Goal: Task Accomplishment & Management: Complete application form

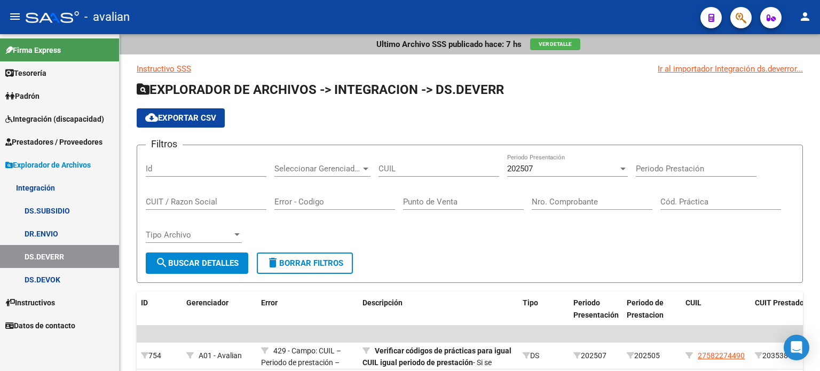
click at [47, 119] on span "Integración (discapacidad)" at bounding box center [54, 119] width 99 height 12
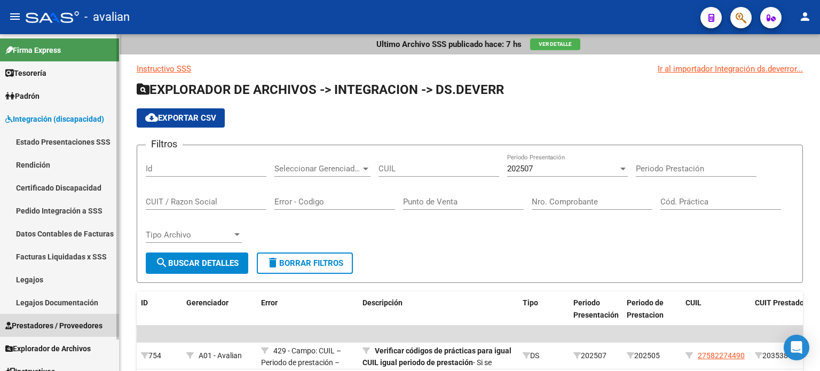
click at [32, 326] on span "Prestadores / Proveedores" at bounding box center [53, 326] width 97 height 12
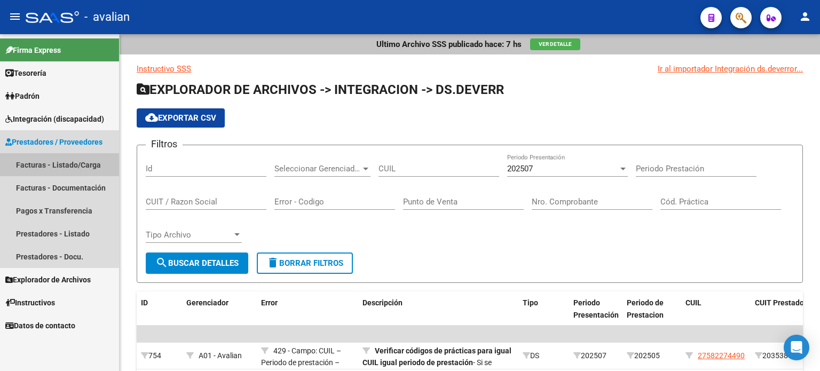
click at [44, 164] on link "Facturas - Listado/Carga" at bounding box center [59, 164] width 119 height 23
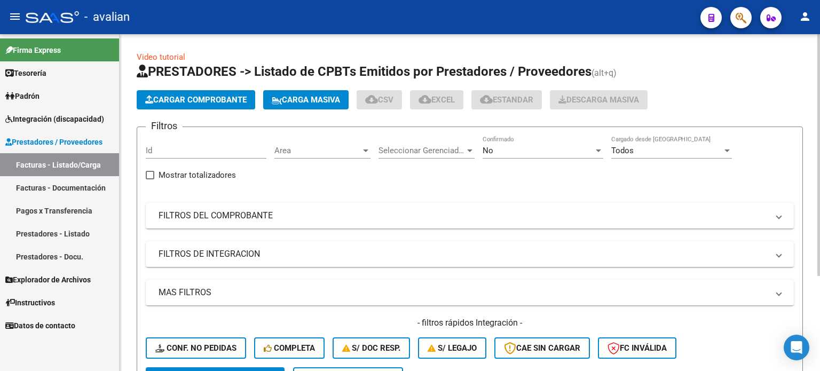
click at [308, 101] on span "Carga Masiva" at bounding box center [306, 100] width 68 height 10
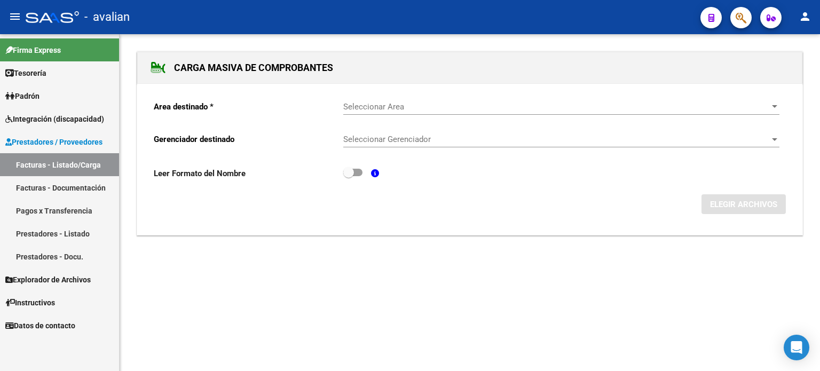
click at [406, 102] on span "Seleccionar Area" at bounding box center [556, 107] width 426 height 10
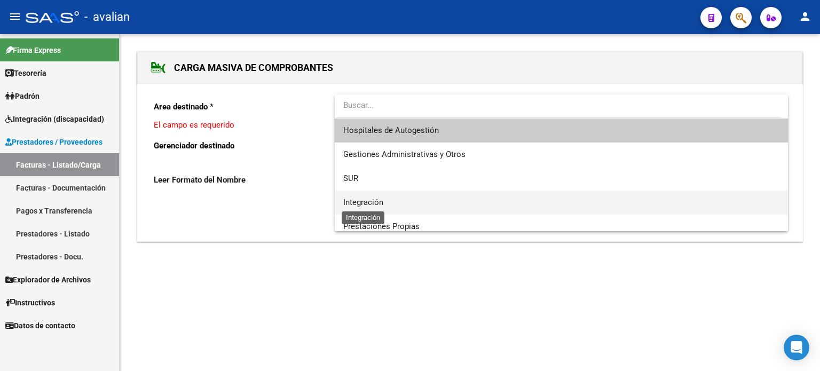
click at [359, 203] on span "Integración" at bounding box center [363, 202] width 40 height 10
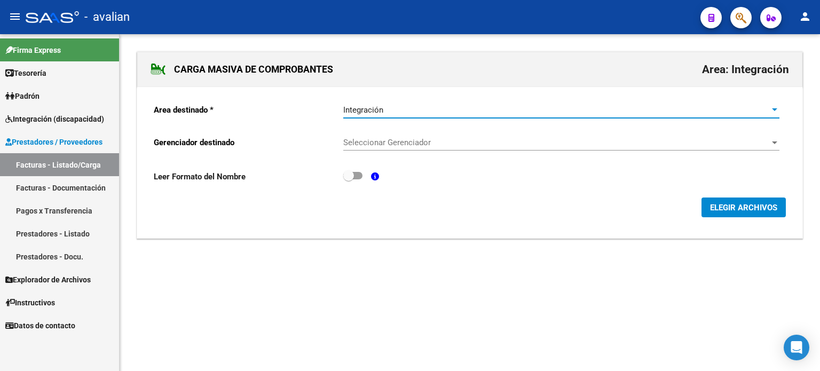
click at [363, 150] on div "Seleccionar Gerenciador Seleccionar Gerenciador" at bounding box center [561, 144] width 436 height 33
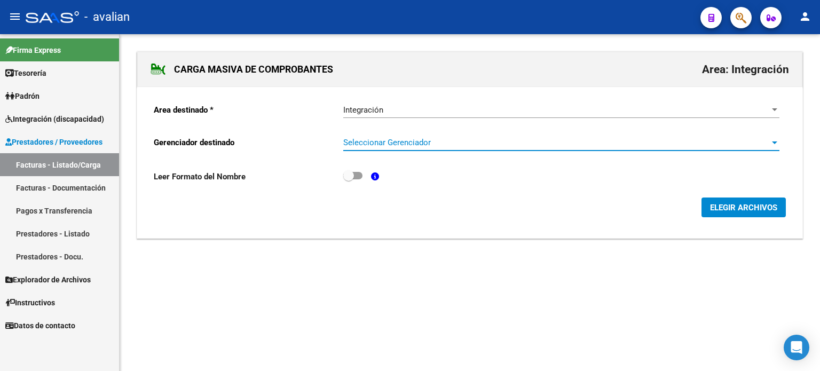
click at [374, 142] on span "Seleccionar Gerenciador" at bounding box center [556, 143] width 426 height 10
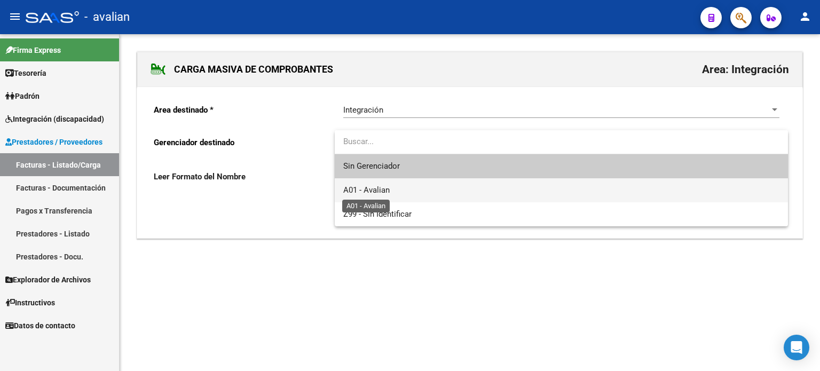
click at [368, 189] on span "A01 - Avalian" at bounding box center [366, 190] width 46 height 10
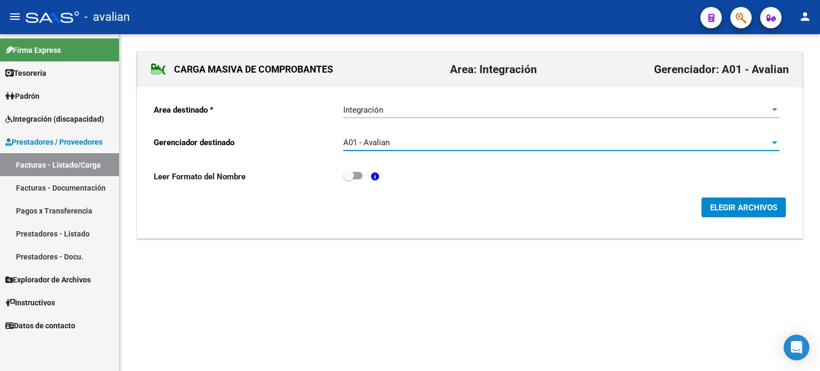
click at [358, 173] on span at bounding box center [352, 175] width 19 height 7
click at [348, 179] on input "checkbox" at bounding box center [348, 179] width 1 height 1
checkbox input "true"
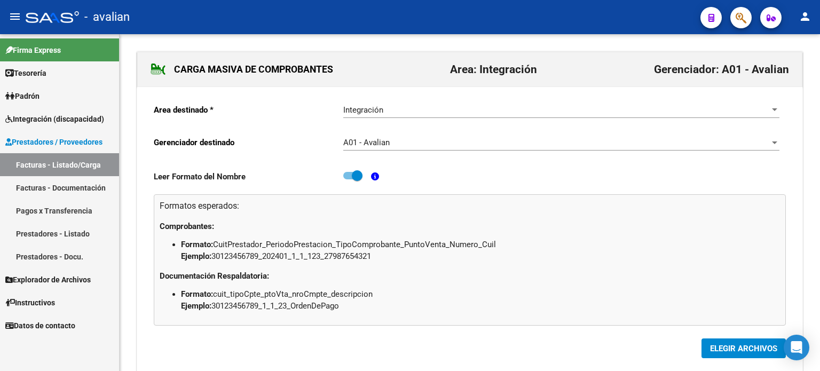
click at [732, 345] on span "ELEGIR ARCHIVOS" at bounding box center [743, 349] width 67 height 10
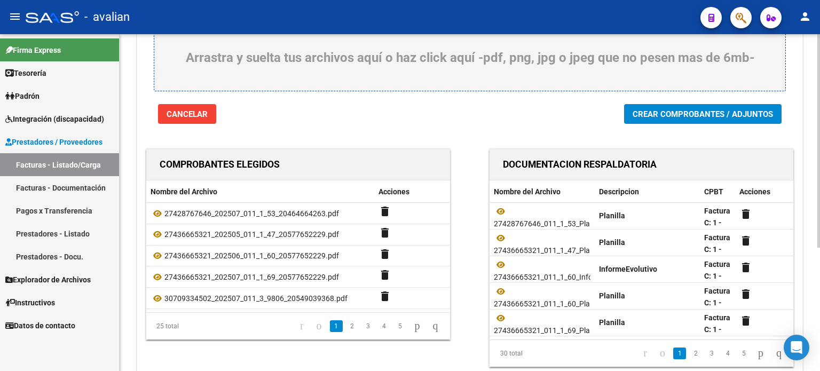
scroll to position [142, 0]
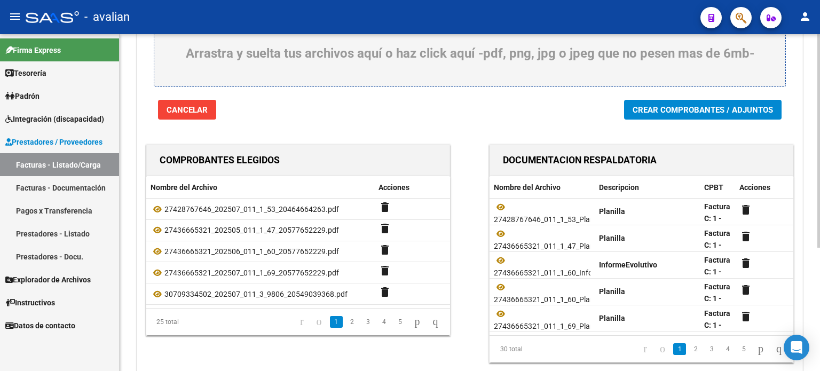
click at [670, 112] on span "Crear Comprobantes / Adjuntos" at bounding box center [702, 110] width 140 height 10
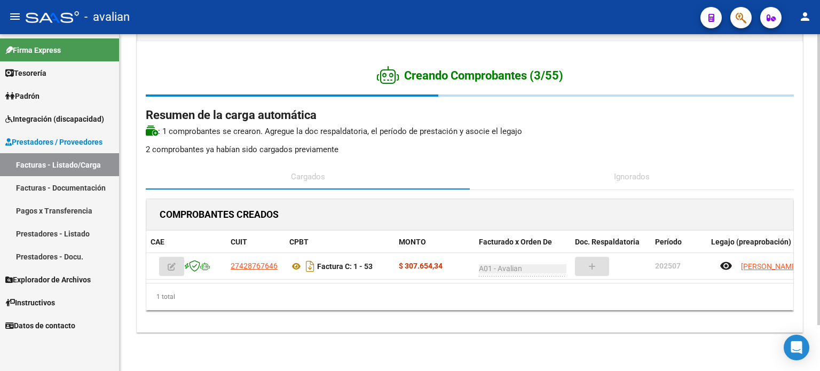
scroll to position [53, 0]
drag, startPoint x: 69, startPoint y: 166, endPoint x: 91, endPoint y: 162, distance: 22.3
click at [69, 166] on link "Facturas - Listado/Carga" at bounding box center [59, 164] width 119 height 23
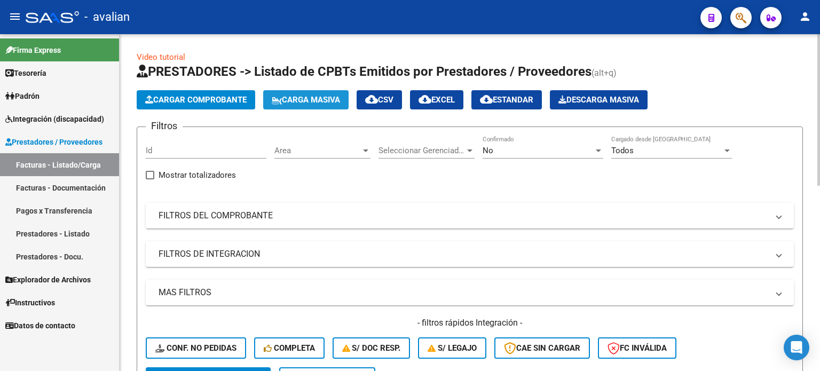
click at [305, 106] on button "Carga Masiva" at bounding box center [305, 99] width 85 height 19
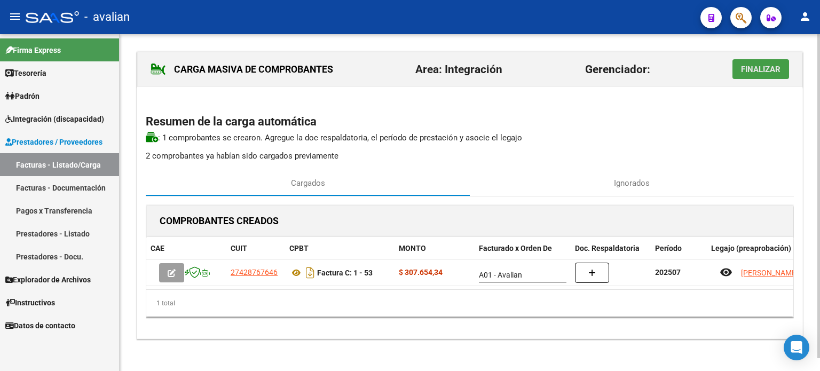
click at [771, 67] on span "Finalizar" at bounding box center [760, 70] width 39 height 10
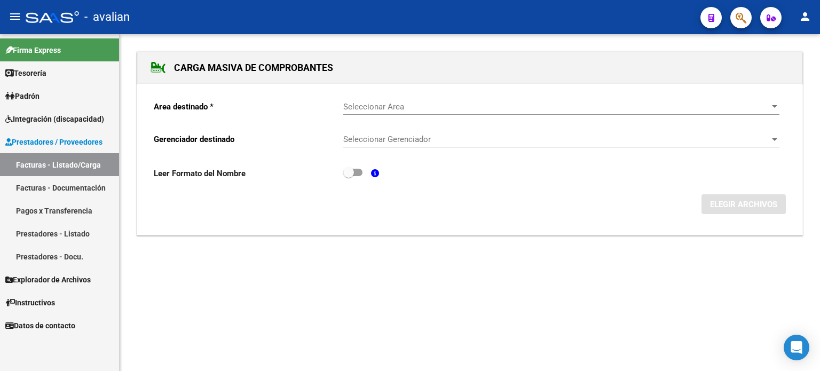
click at [359, 110] on div "Seleccionar Area Seleccionar Area" at bounding box center [561, 103] width 436 height 23
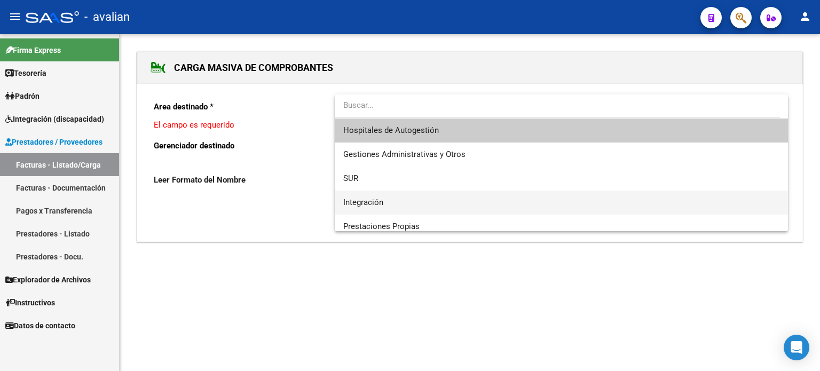
click at [356, 195] on span "Integración" at bounding box center [561, 202] width 436 height 24
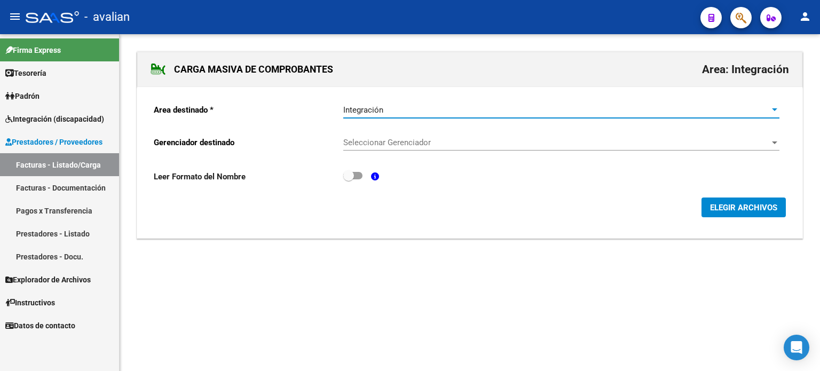
click at [368, 146] on span "Seleccionar Gerenciador" at bounding box center [556, 143] width 426 height 10
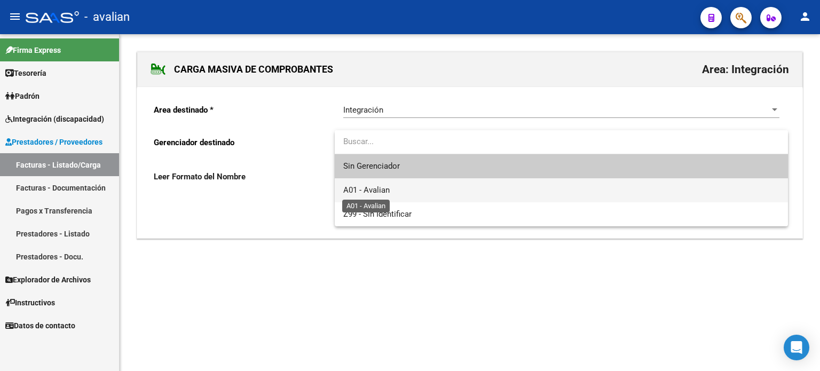
click at [367, 187] on span "A01 - Avalian" at bounding box center [366, 190] width 46 height 10
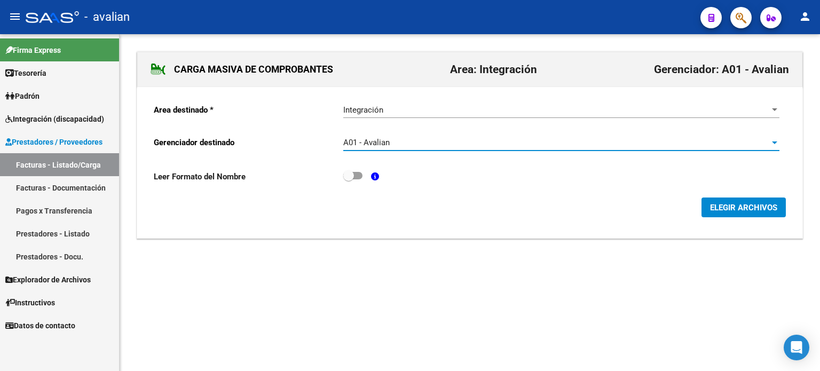
click at [356, 179] on span at bounding box center [352, 175] width 19 height 7
click at [348, 179] on input "checkbox" at bounding box center [348, 179] width 1 height 1
checkbox input "true"
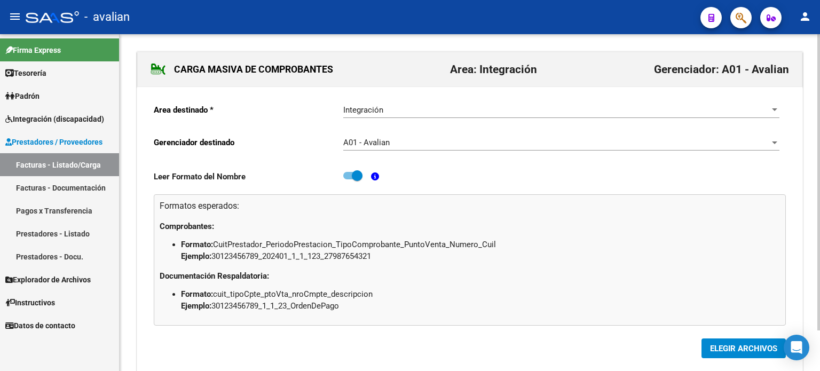
click at [722, 344] on span "ELEGIR ARCHIVOS" at bounding box center [743, 349] width 67 height 10
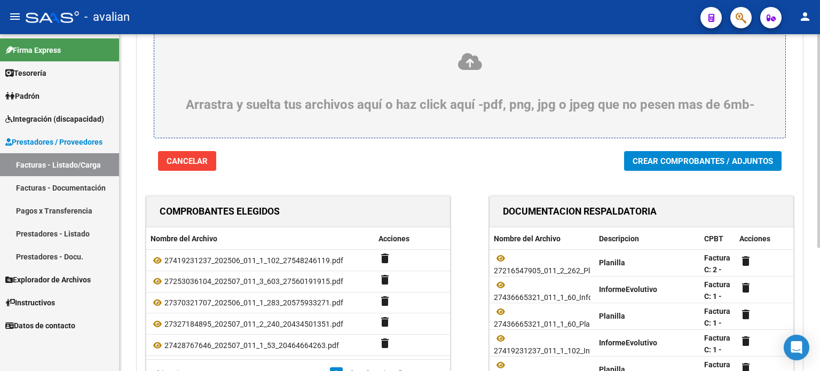
scroll to position [142, 0]
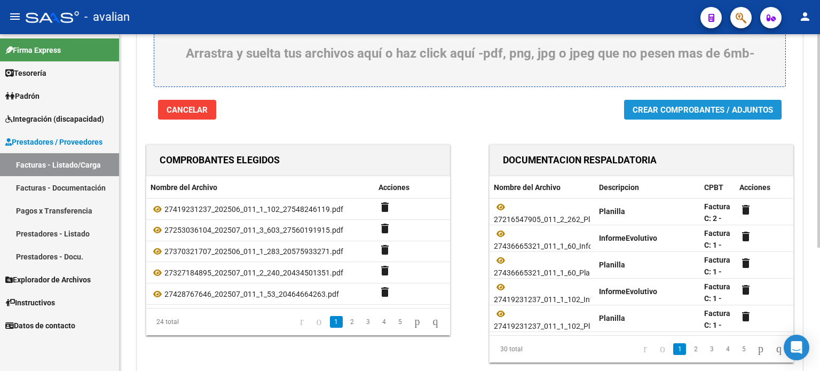
click at [644, 104] on button "Crear Comprobantes / Adjuntos" at bounding box center [702, 110] width 157 height 20
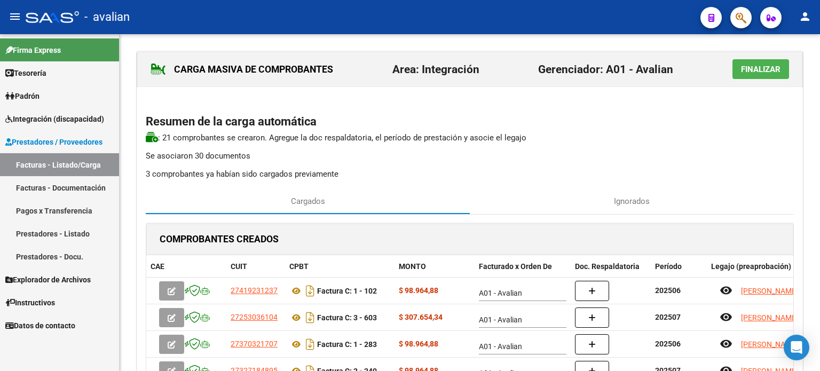
click at [755, 72] on span "Finalizar" at bounding box center [760, 70] width 39 height 10
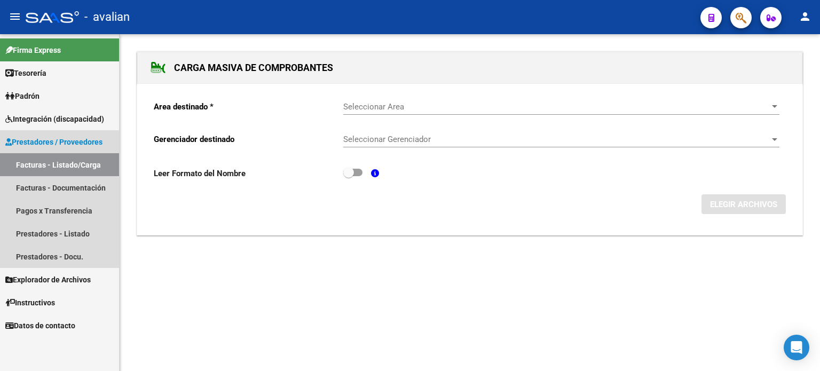
click at [62, 162] on link "Facturas - Listado/Carga" at bounding box center [59, 164] width 119 height 23
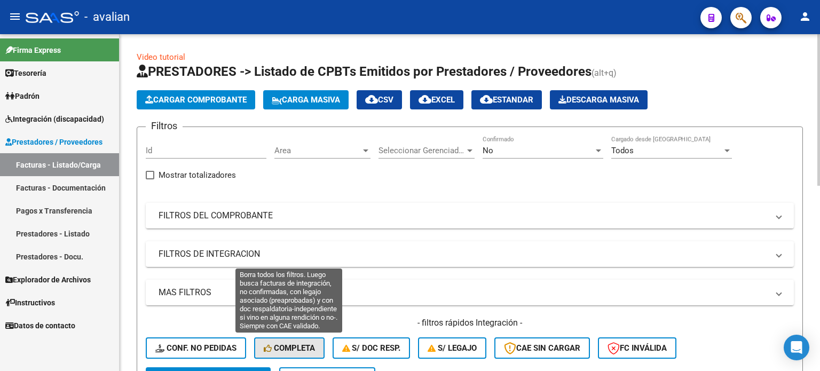
click at [313, 356] on button "Completa" at bounding box center [289, 347] width 70 height 21
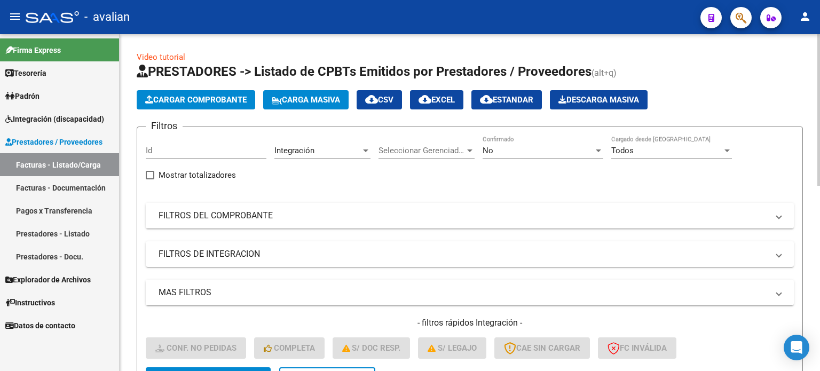
scroll to position [337, 0]
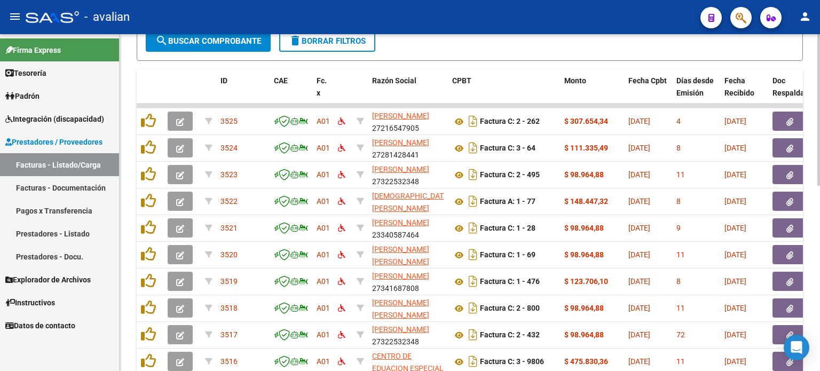
click at [819, 200] on div at bounding box center [818, 202] width 3 height 337
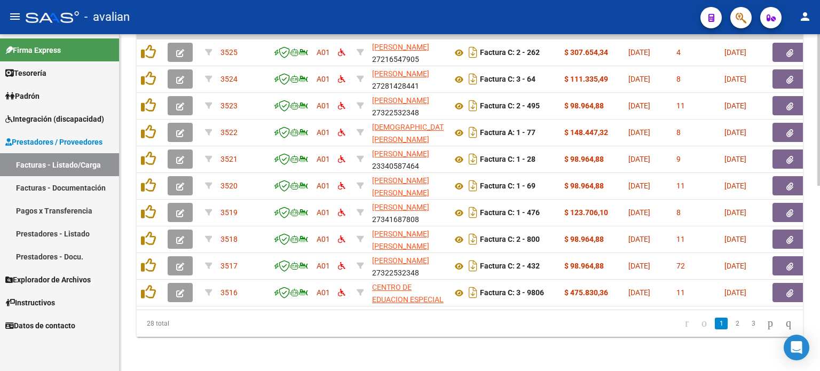
click at [819, 360] on div at bounding box center [818, 202] width 3 height 337
